Goal: Task Accomplishment & Management: Manage account settings

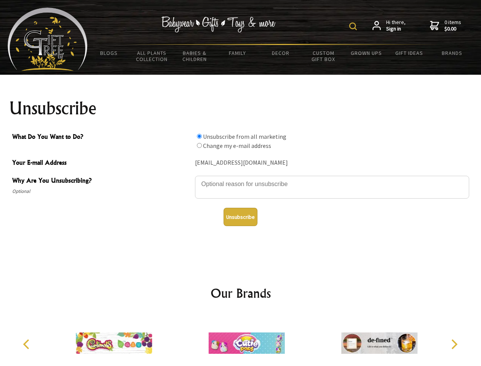
click at [354, 26] on img at bounding box center [353, 26] width 8 height 8
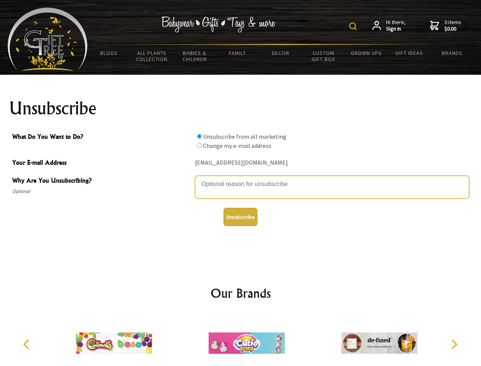
click at [241, 178] on textarea "Why Are You Unsubscribing?" at bounding box center [332, 187] width 274 height 23
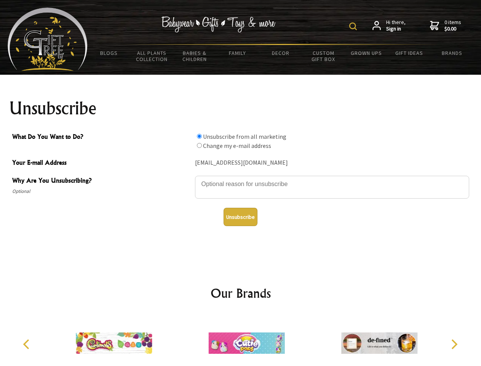
click at [199, 136] on input "What Do You Want to Do?" at bounding box center [199, 136] width 5 height 5
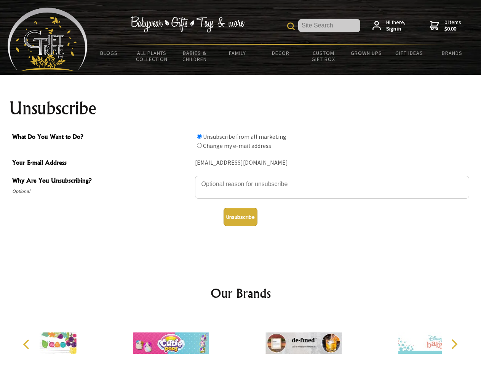
click at [199, 145] on input "What Do You Want to Do?" at bounding box center [199, 145] width 5 height 5
radio input "true"
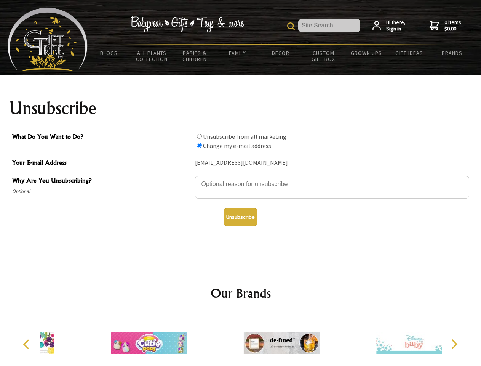
click at [240, 217] on button "Unsubscribe" at bounding box center [241, 217] width 34 height 18
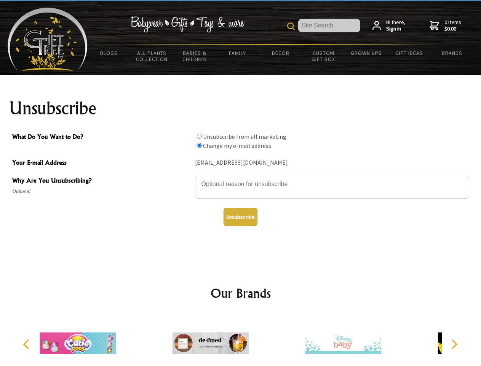
click at [27, 344] on icon "Previous" at bounding box center [27, 344] width 10 height 10
click at [454, 344] on icon "Next" at bounding box center [454, 344] width 10 height 10
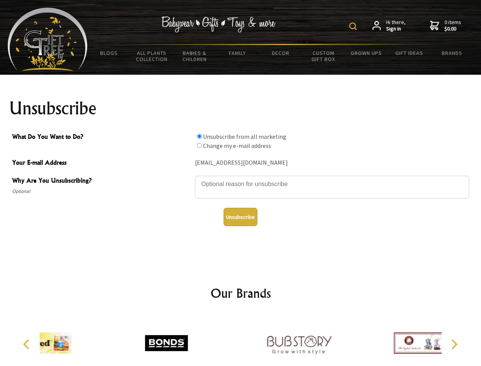
click at [354, 26] on img at bounding box center [353, 26] width 8 height 8
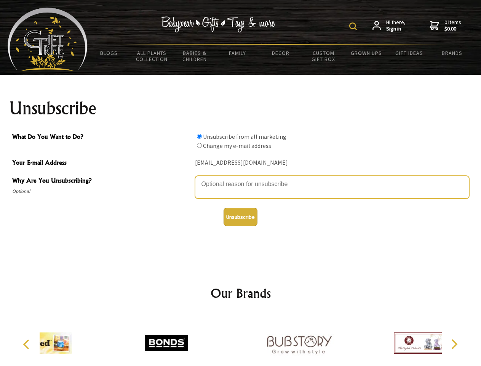
click at [241, 178] on textarea "Why Are You Unsubscribing?" at bounding box center [332, 187] width 274 height 23
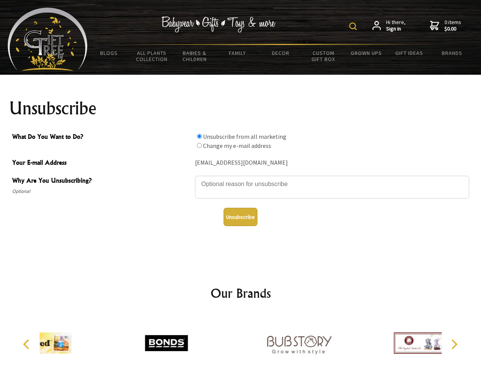
click at [199, 136] on input "What Do You Want to Do?" at bounding box center [199, 136] width 5 height 5
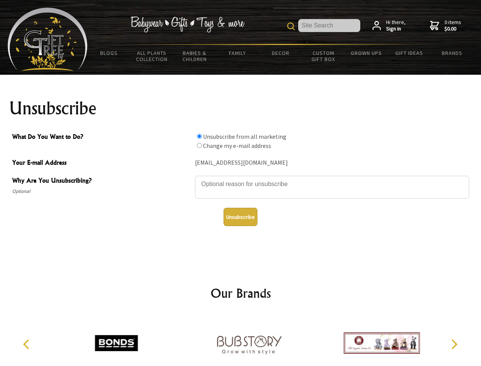
click at [199, 145] on input "What Do You Want to Do?" at bounding box center [199, 145] width 5 height 5
radio input "true"
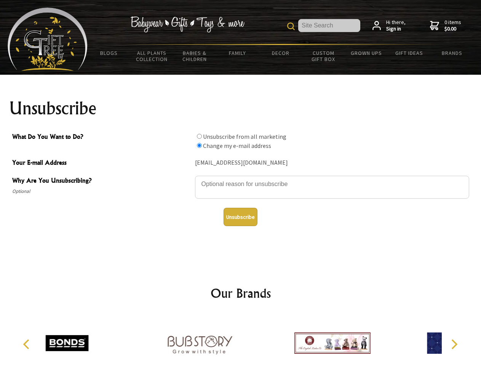
click at [240, 217] on button "Unsubscribe" at bounding box center [241, 217] width 34 height 18
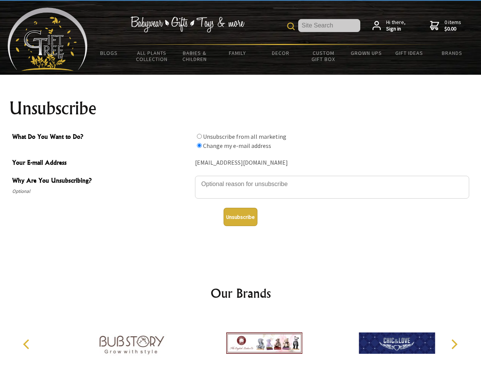
click at [27, 344] on icon "Previous" at bounding box center [27, 344] width 10 height 10
click at [454, 344] on icon "Next" at bounding box center [454, 344] width 10 height 10
